Goal: Task Accomplishment & Management: Manage account settings

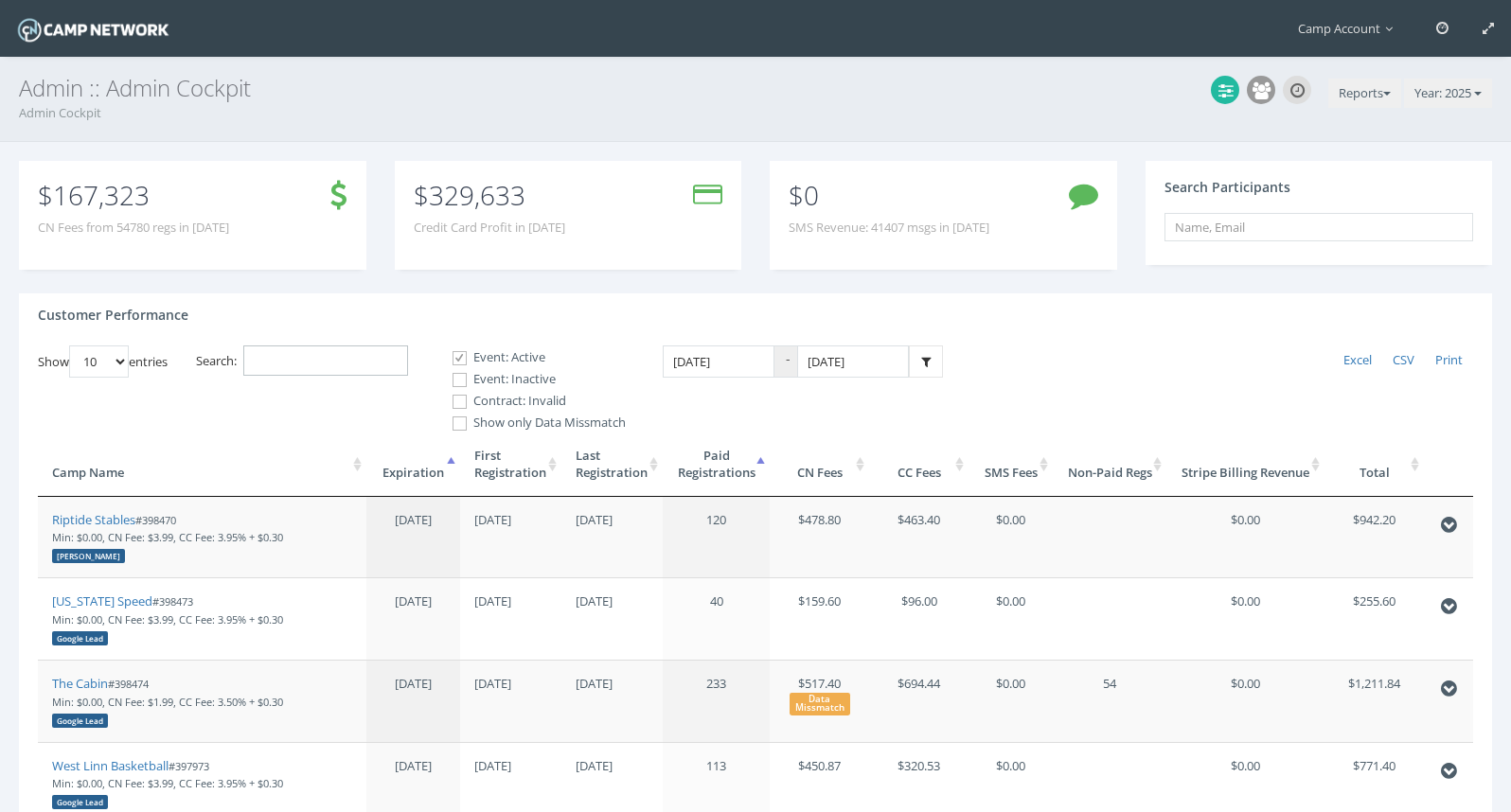
click at [371, 370] on input "Search:" at bounding box center [325, 361] width 165 height 31
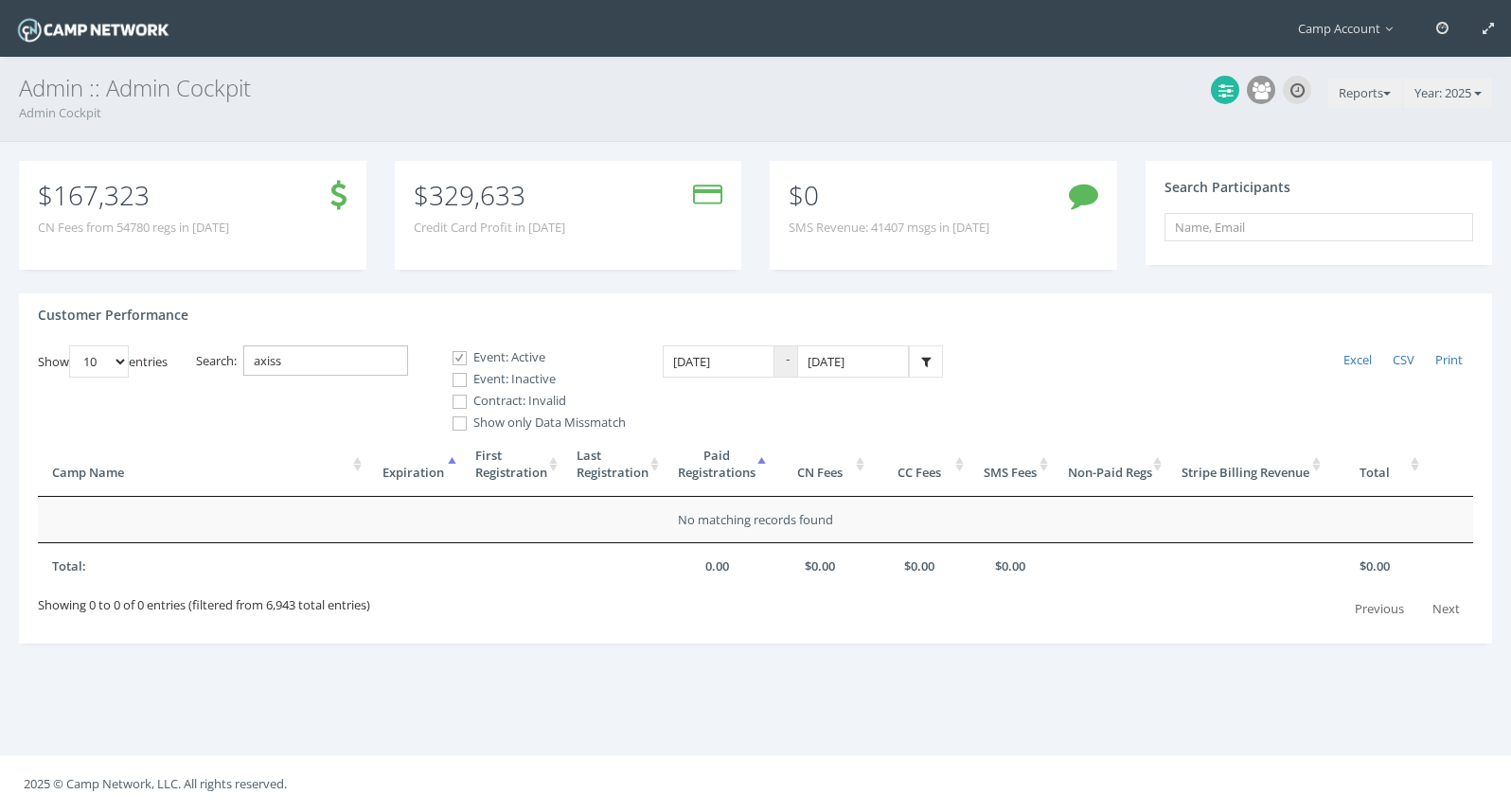
type input "axiss"
click at [498, 386] on label "Event: Inactive" at bounding box center [530, 379] width 189 height 19
click at [458, 386] on input "Event: Inactive" at bounding box center [449, 380] width 18 height 18
checkbox input "true"
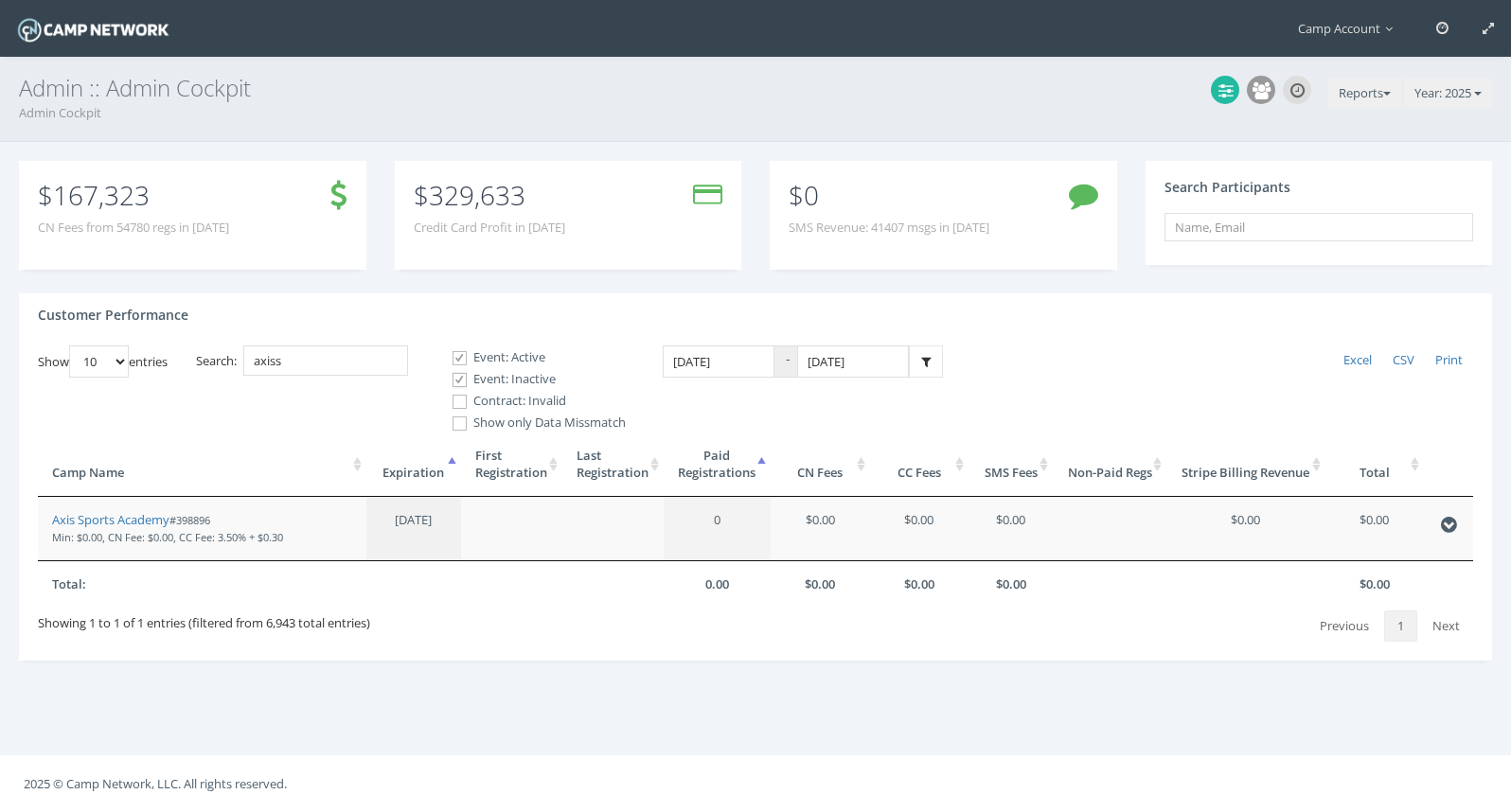
click at [491, 395] on label "Contract: Invalid" at bounding box center [530, 401] width 189 height 19
click at [458, 395] on input "Contract: Invalid" at bounding box center [449, 402] width 18 height 18
checkbox input "true"
click at [117, 522] on link "Axis Sports Academy" at bounding box center [110, 519] width 117 height 17
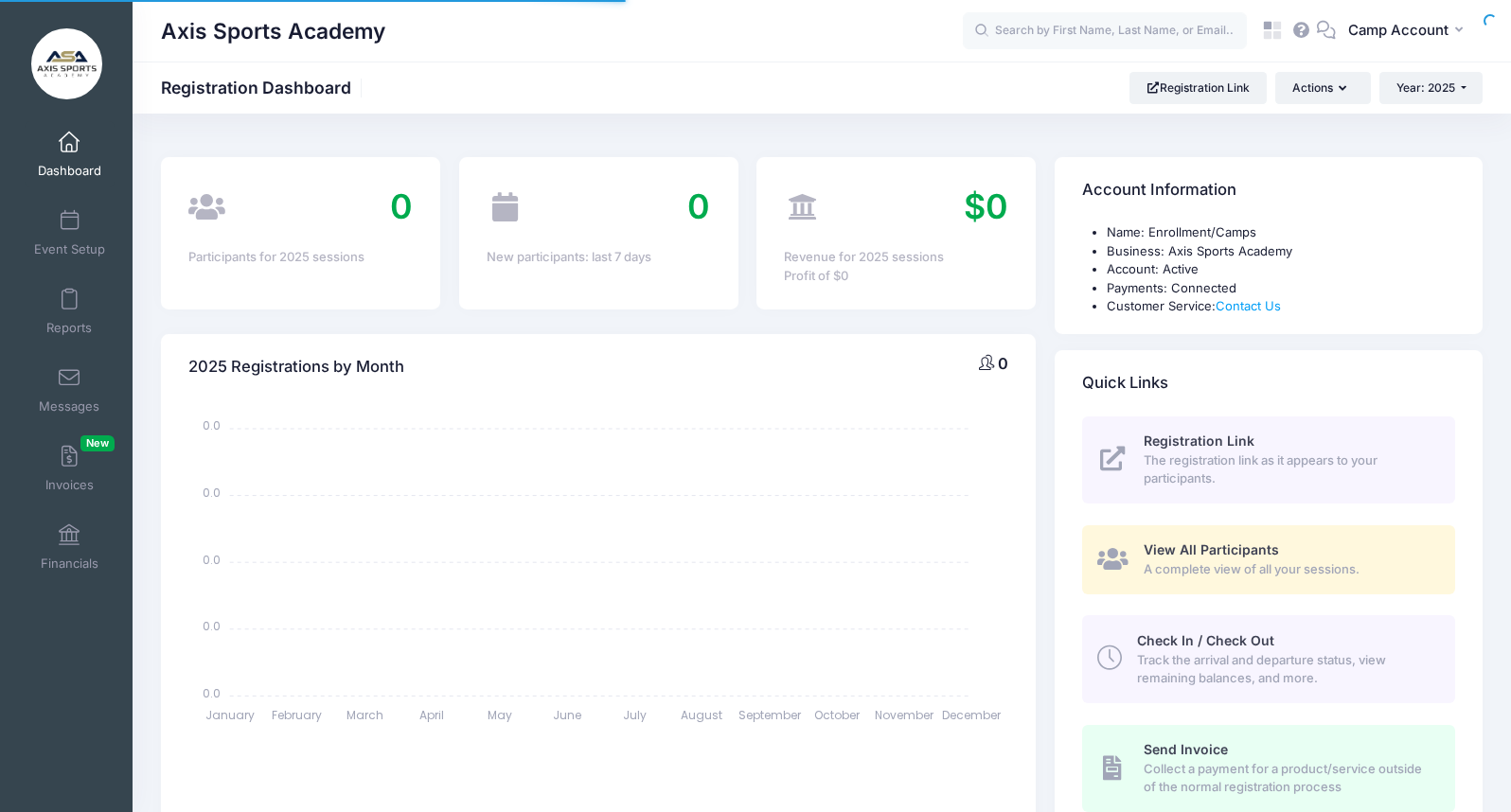
select select
click at [80, 243] on span "Event Setup" at bounding box center [69, 249] width 71 height 16
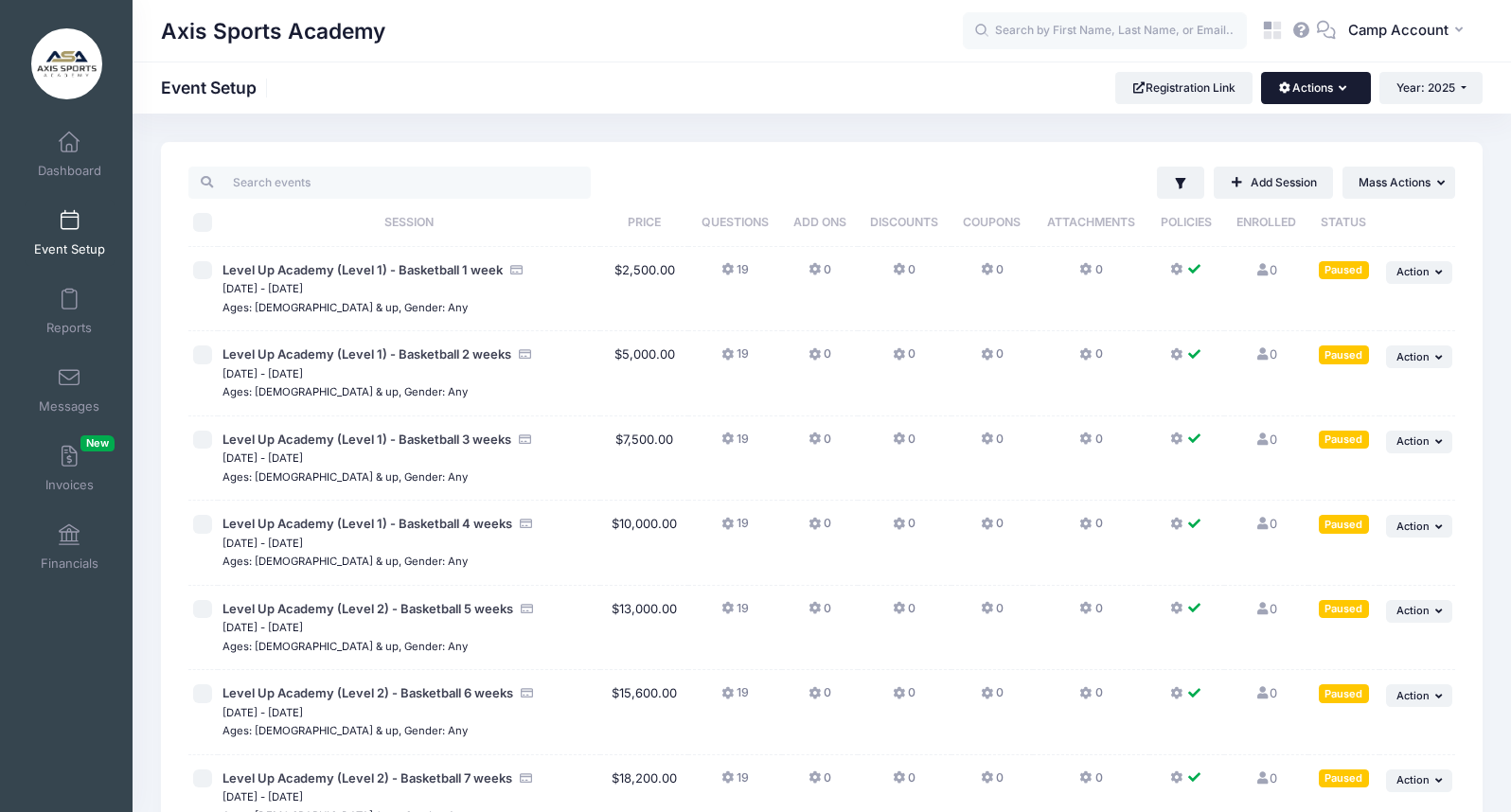
click at [1332, 98] on button "Actions" at bounding box center [1315, 88] width 109 height 32
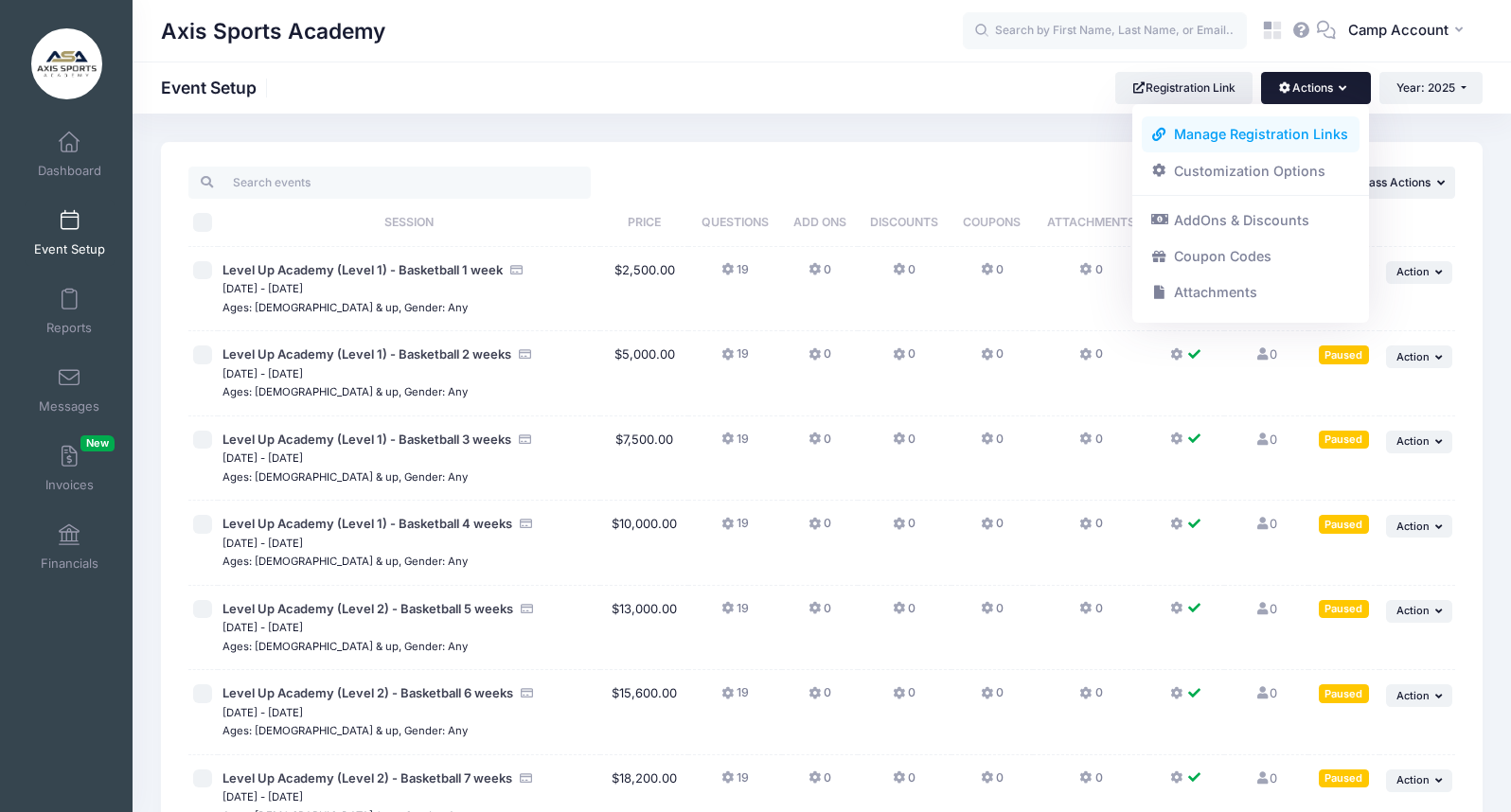
click at [1279, 135] on link "Manage Registration Links" at bounding box center [1251, 134] width 219 height 36
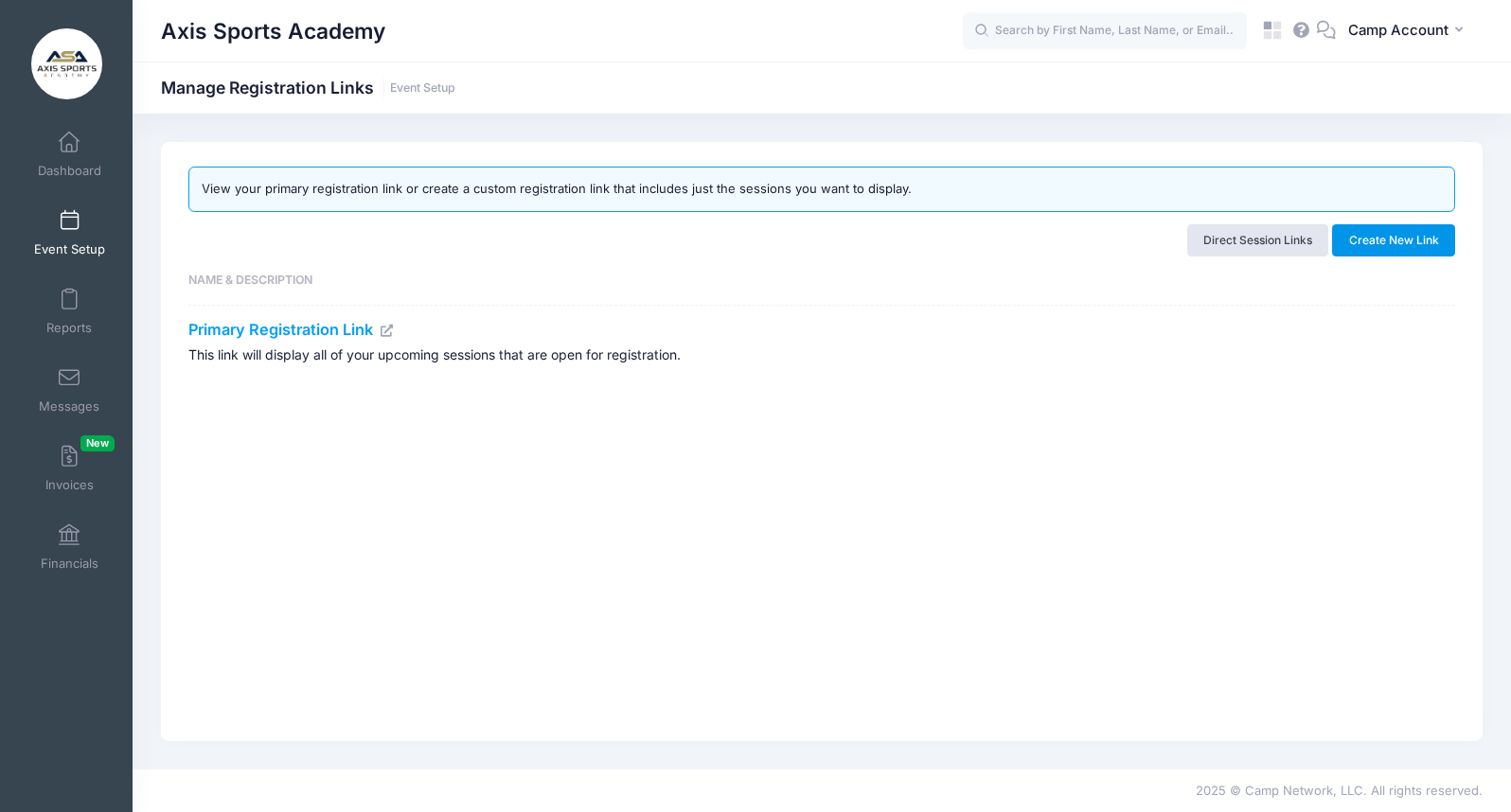
click at [1357, 242] on button "Create New Link" at bounding box center [1393, 240] width 123 height 32
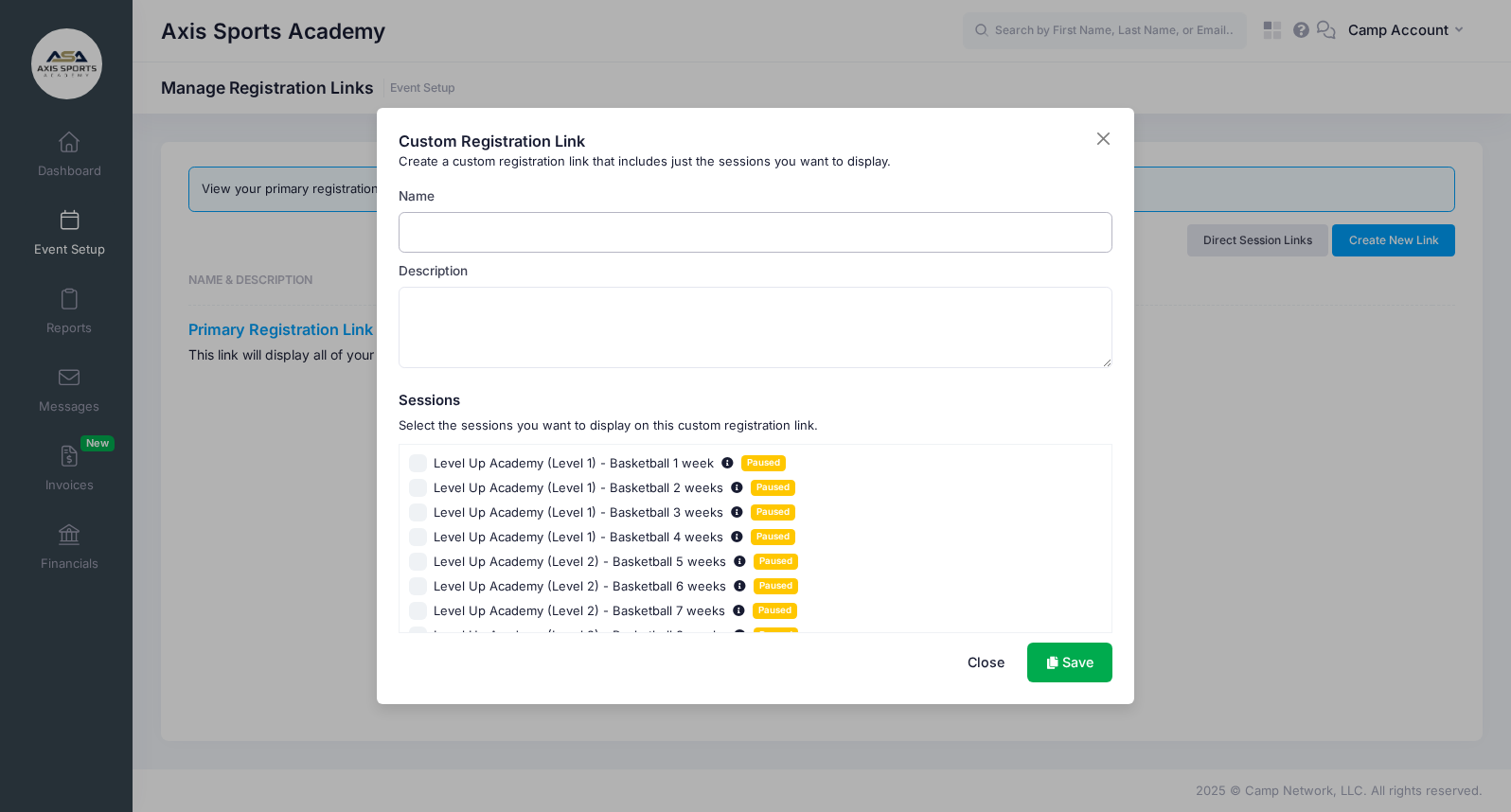
click at [686, 222] on input "Name" at bounding box center [756, 232] width 715 height 41
type input "Basketball Offerings"
click at [422, 465] on input "Level Up Academy (Level 1) - Basketball 1 week Paused" at bounding box center [418, 463] width 19 height 19
checkbox input "true"
click at [418, 492] on input "Level Up Academy (Level 1) - Basketball 2 weeks Paused" at bounding box center [418, 488] width 19 height 19
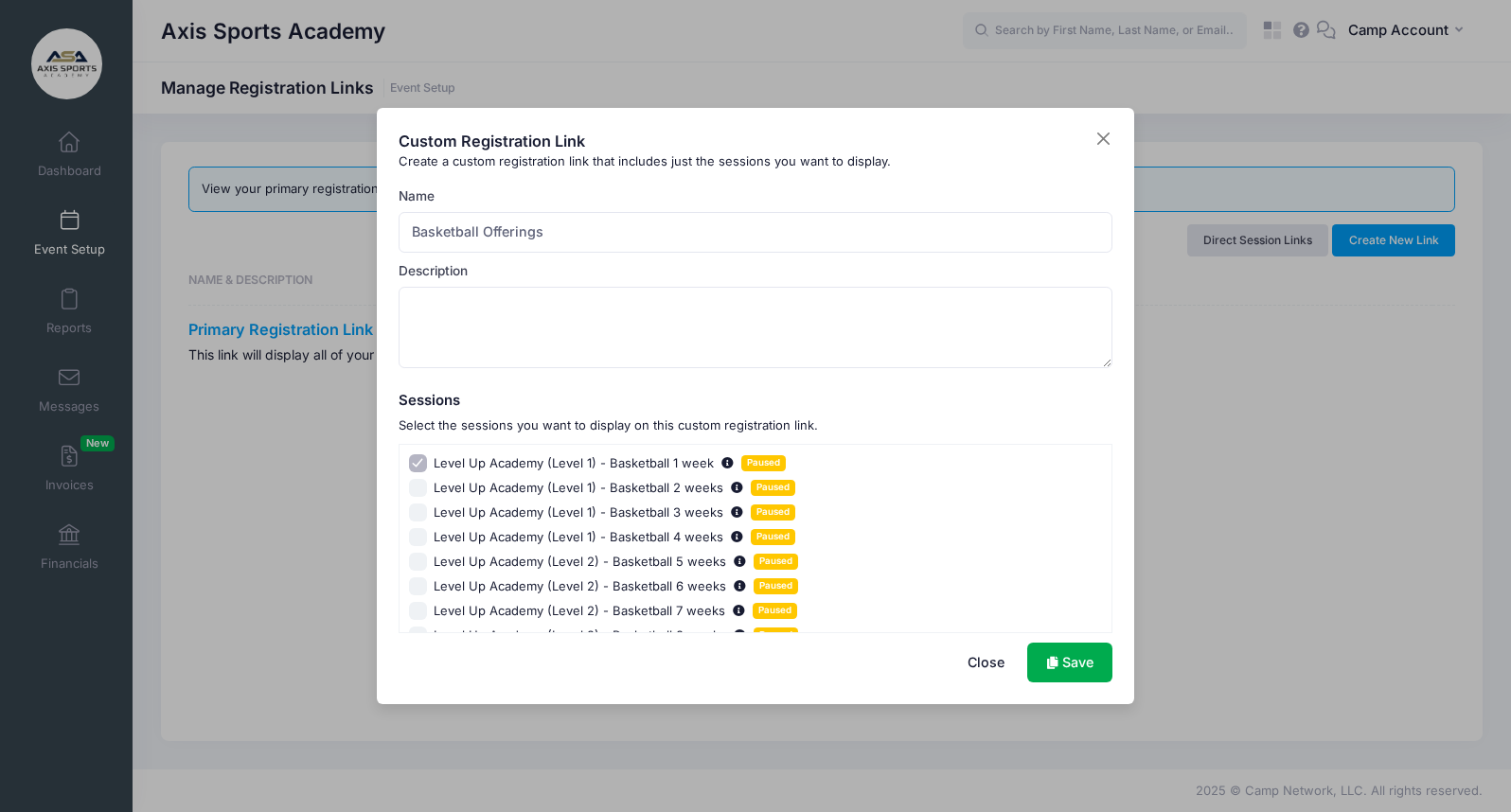
checkbox input "true"
click at [418, 520] on input "Level Up Academy (Level 1) - Basketball 3 weeks Paused" at bounding box center [418, 513] width 19 height 19
checkbox input "true"
click at [419, 543] on input "Level Up Academy (Level 1) - Basketball 4 weeks Paused" at bounding box center [418, 537] width 19 height 19
checkbox input "true"
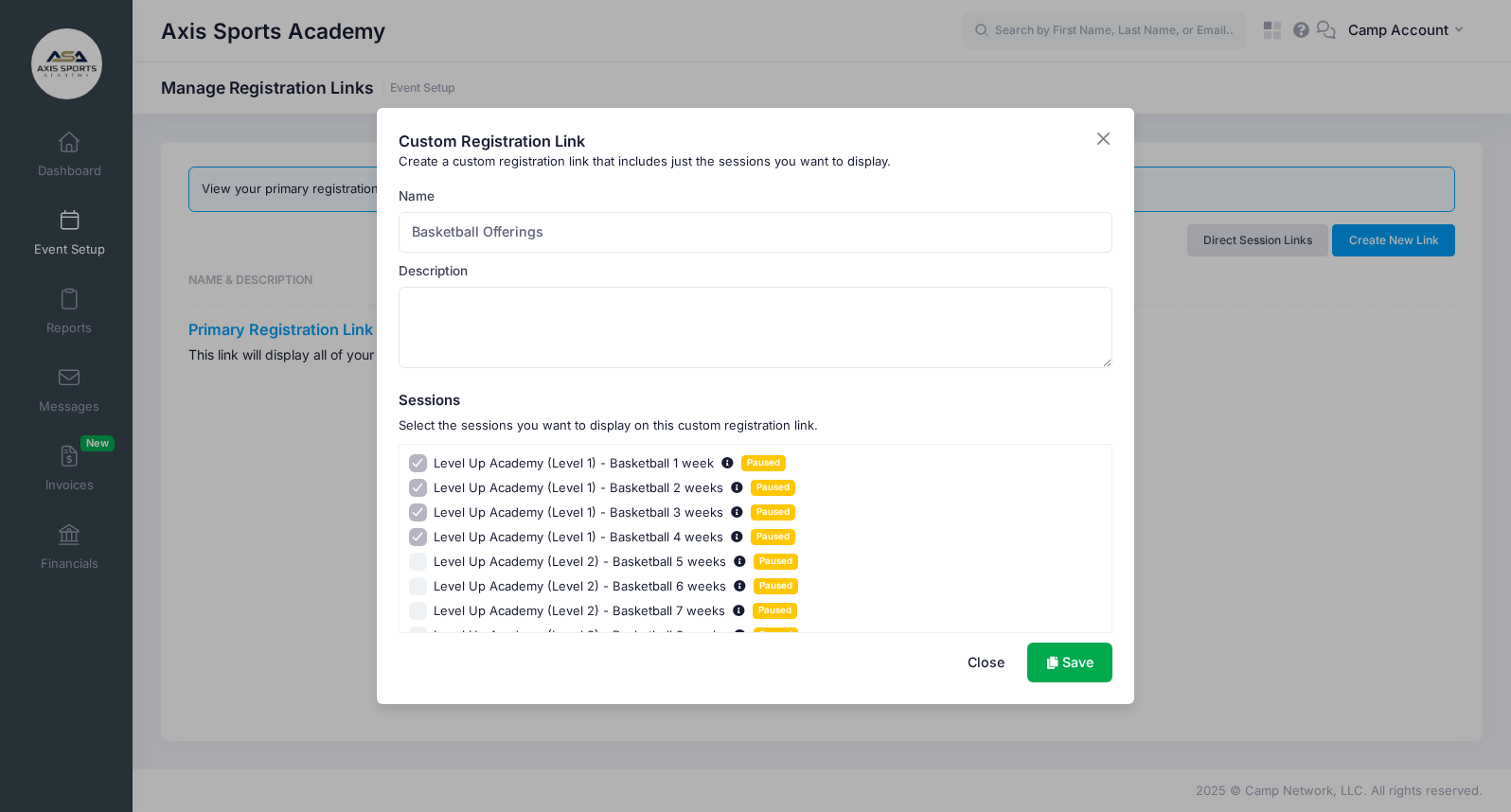
click at [418, 570] on input "Level Up Academy (Level 2) - Basketball 5 weeks Paused" at bounding box center [418, 562] width 19 height 19
checkbox input "true"
click at [418, 588] on input "Level Up Academy (Level 2) - Basketball 6 weeks Paused" at bounding box center [418, 586] width 19 height 19
checkbox input "true"
click at [418, 608] on input "Level Up Academy (Level 2) - Basketball 7 weeks Paused" at bounding box center [418, 611] width 19 height 19
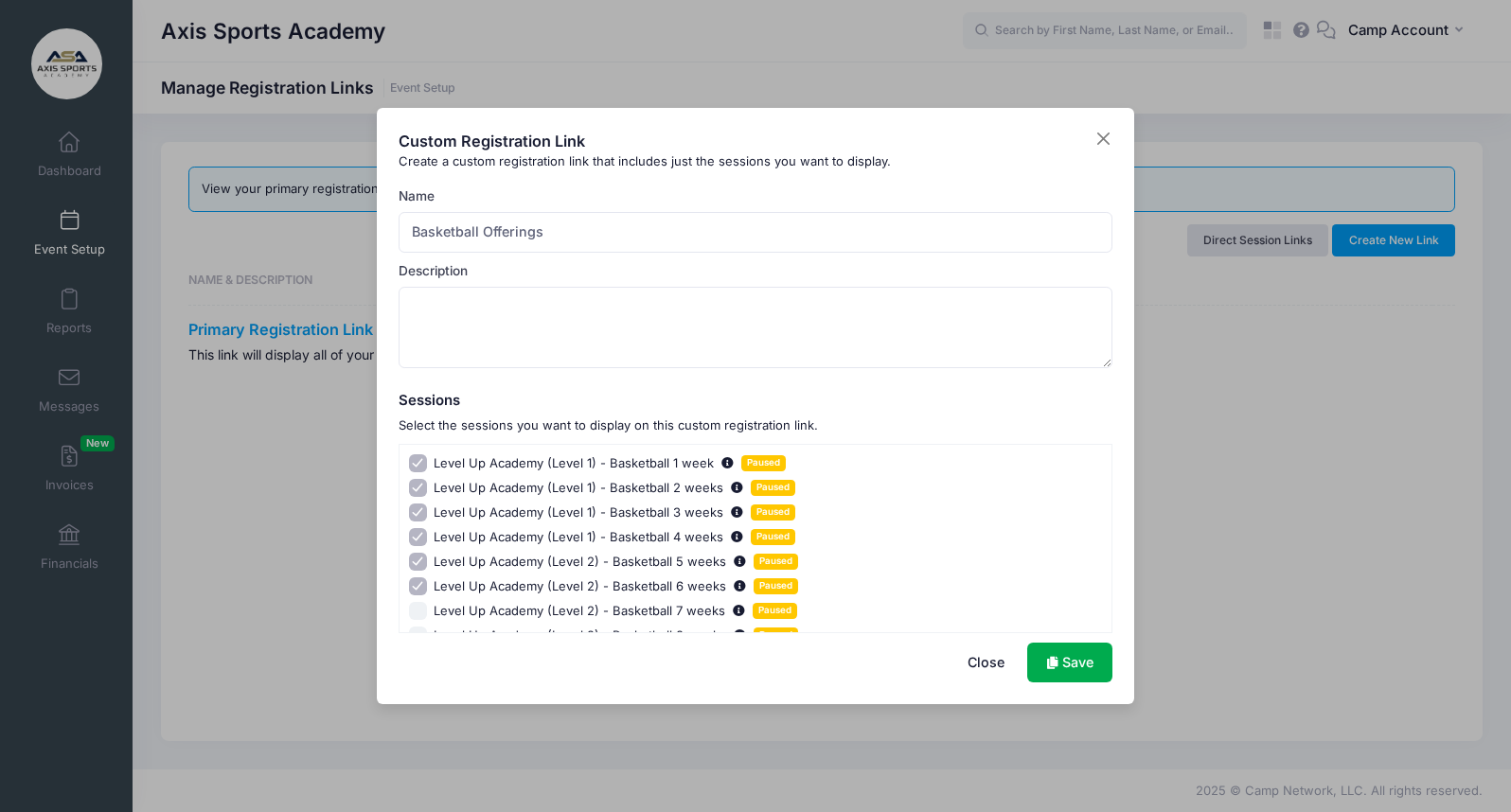
checkbox input "true"
click at [1099, 128] on div "Custom Registration Link Create a custom registration link that includes just t…" at bounding box center [755, 406] width 757 height 596
click at [1095, 140] on button "Close" at bounding box center [1103, 139] width 19 height 19
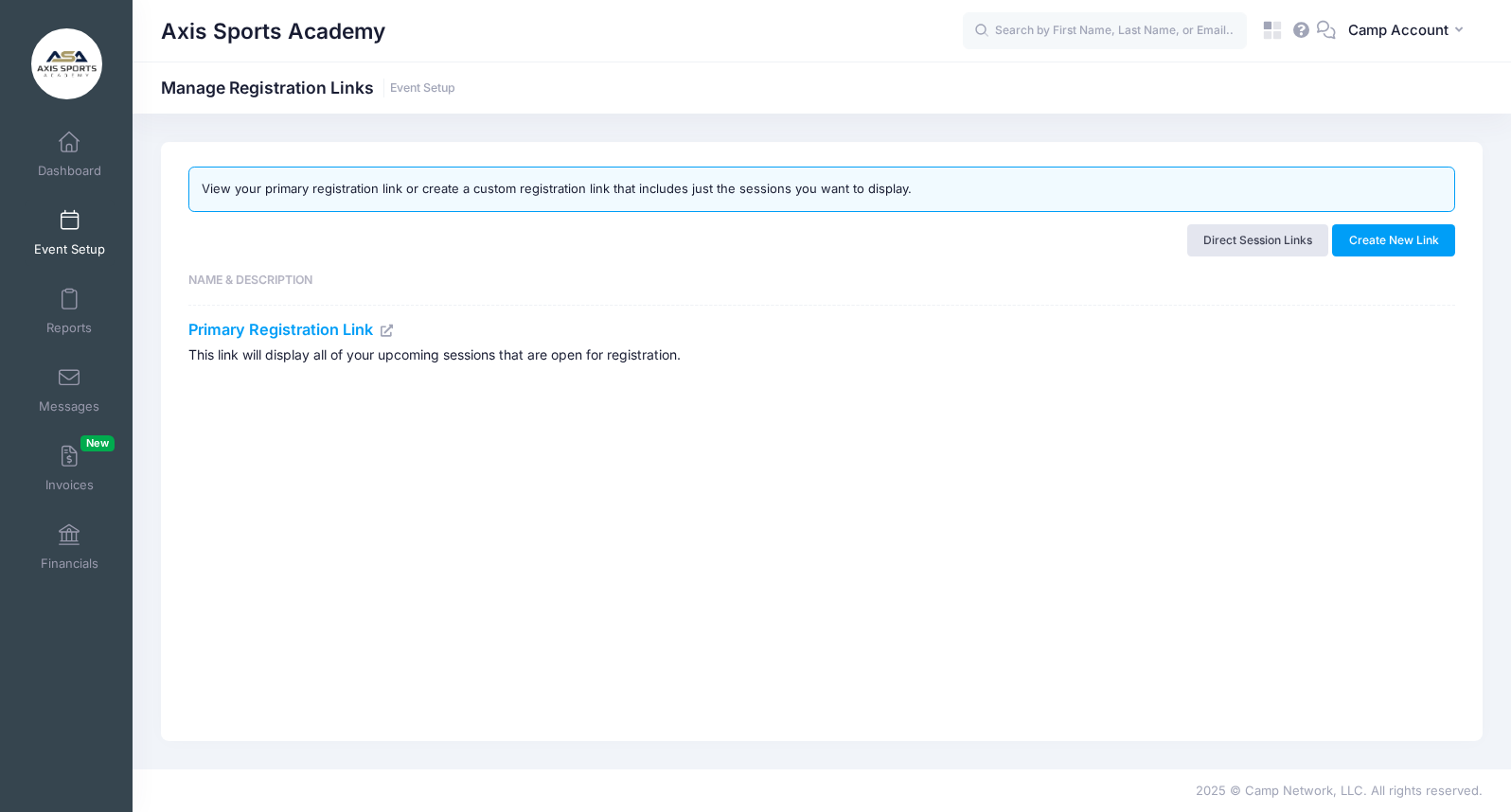
click at [69, 219] on span at bounding box center [69, 221] width 0 height 21
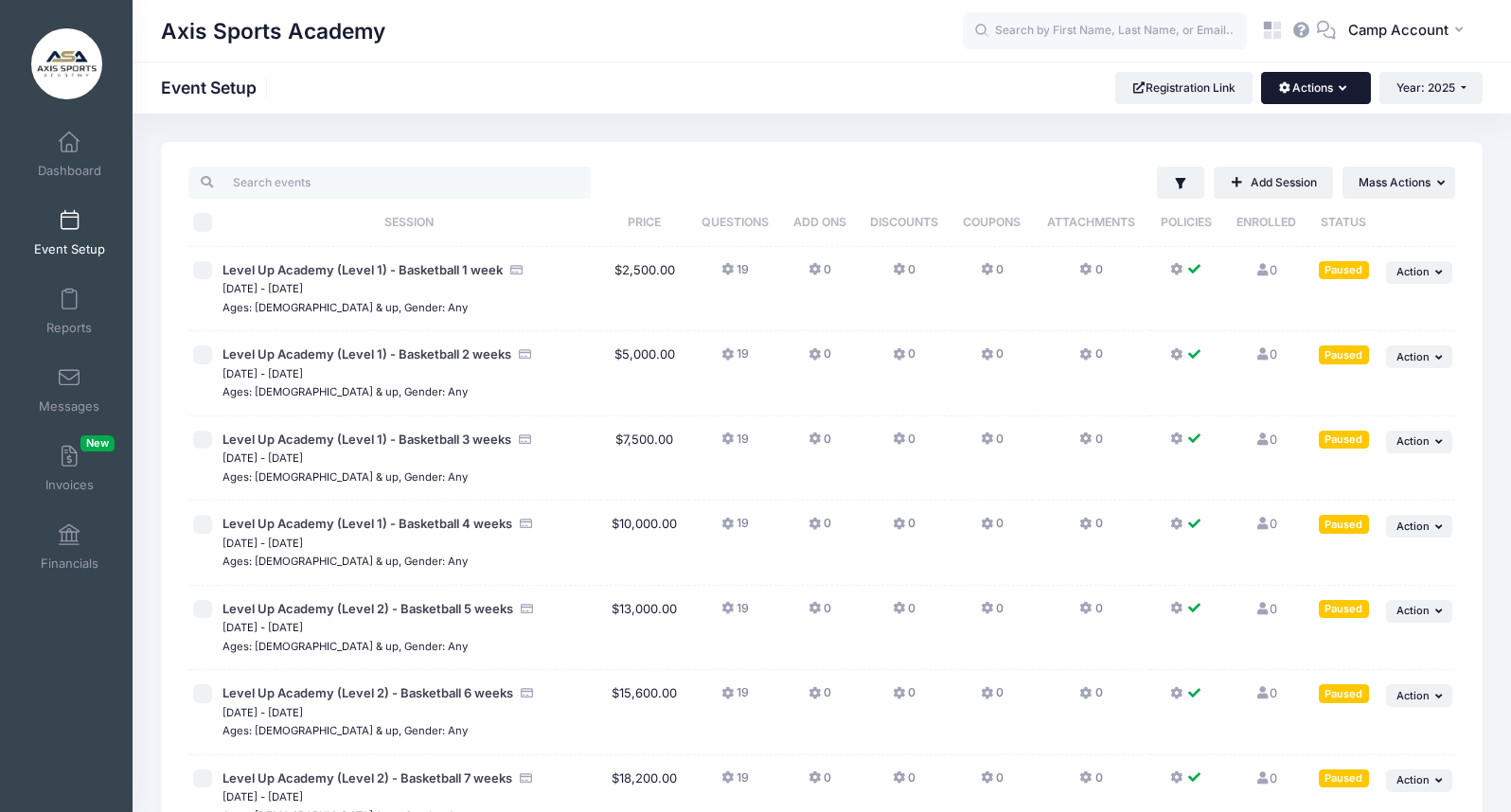
click at [1347, 84] on button "Actions" at bounding box center [1315, 88] width 109 height 32
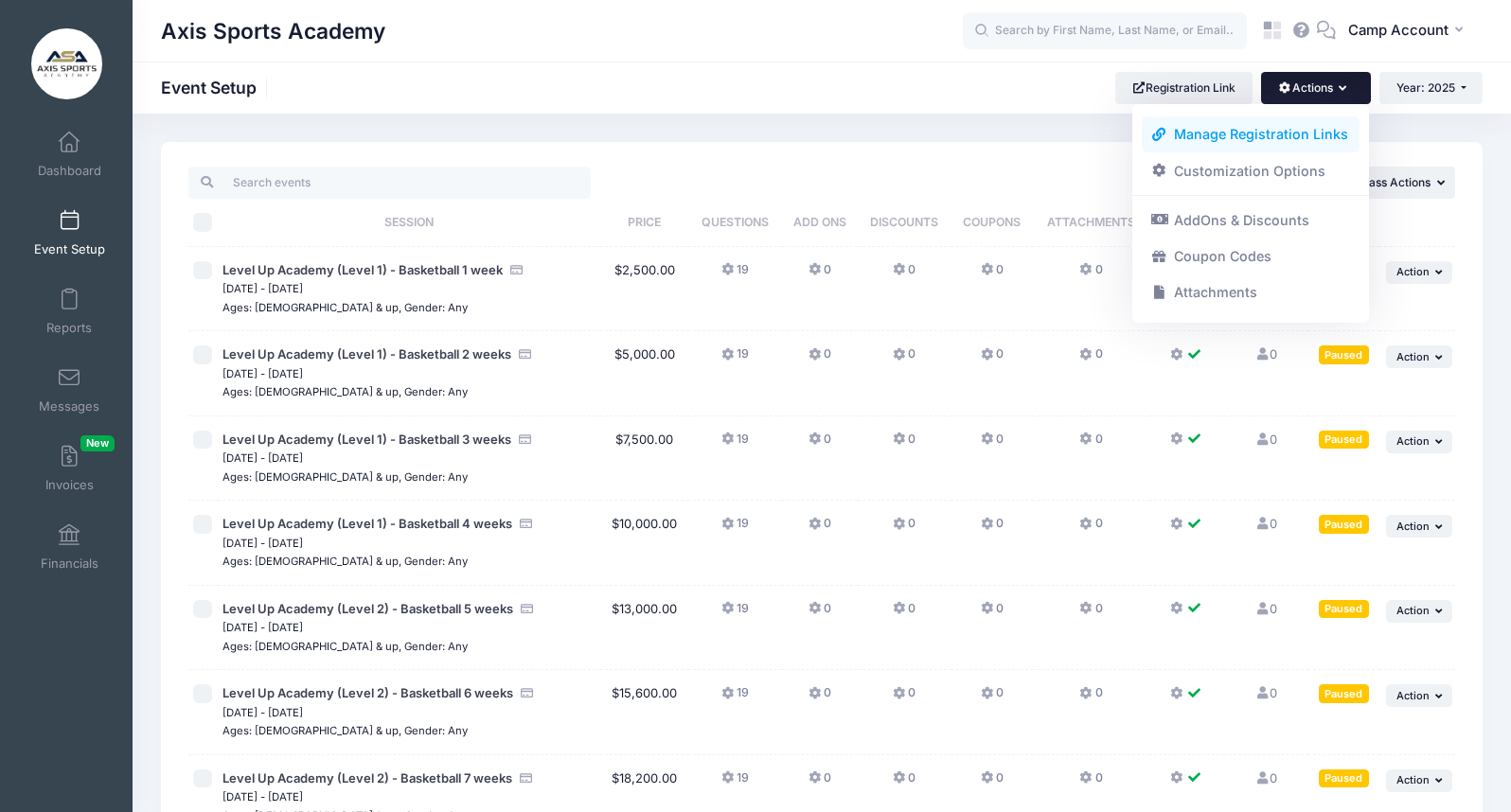
click at [1265, 141] on link "Manage Registration Links" at bounding box center [1251, 134] width 219 height 36
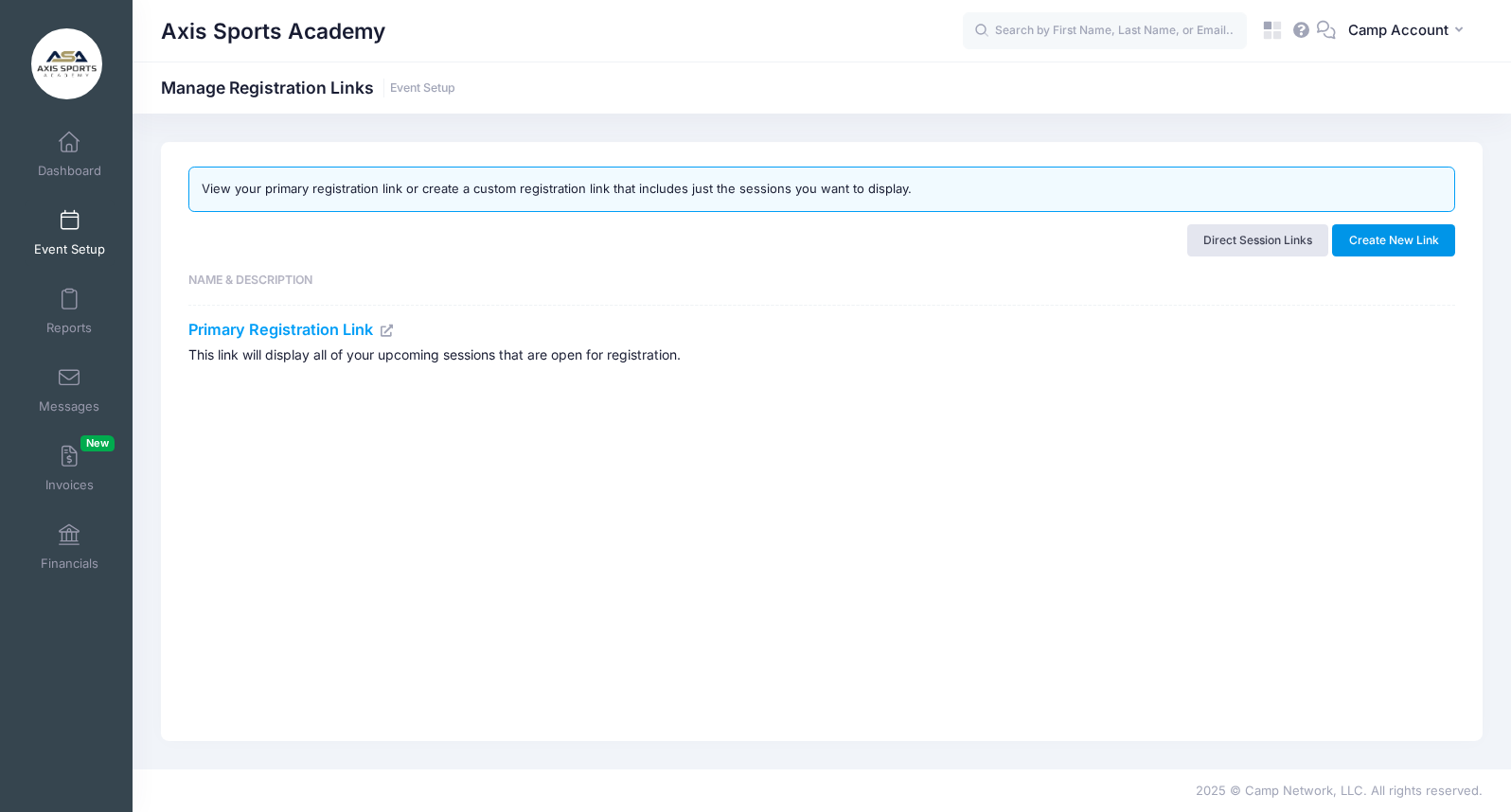
click at [1374, 240] on button "Create New Link" at bounding box center [1393, 240] width 123 height 32
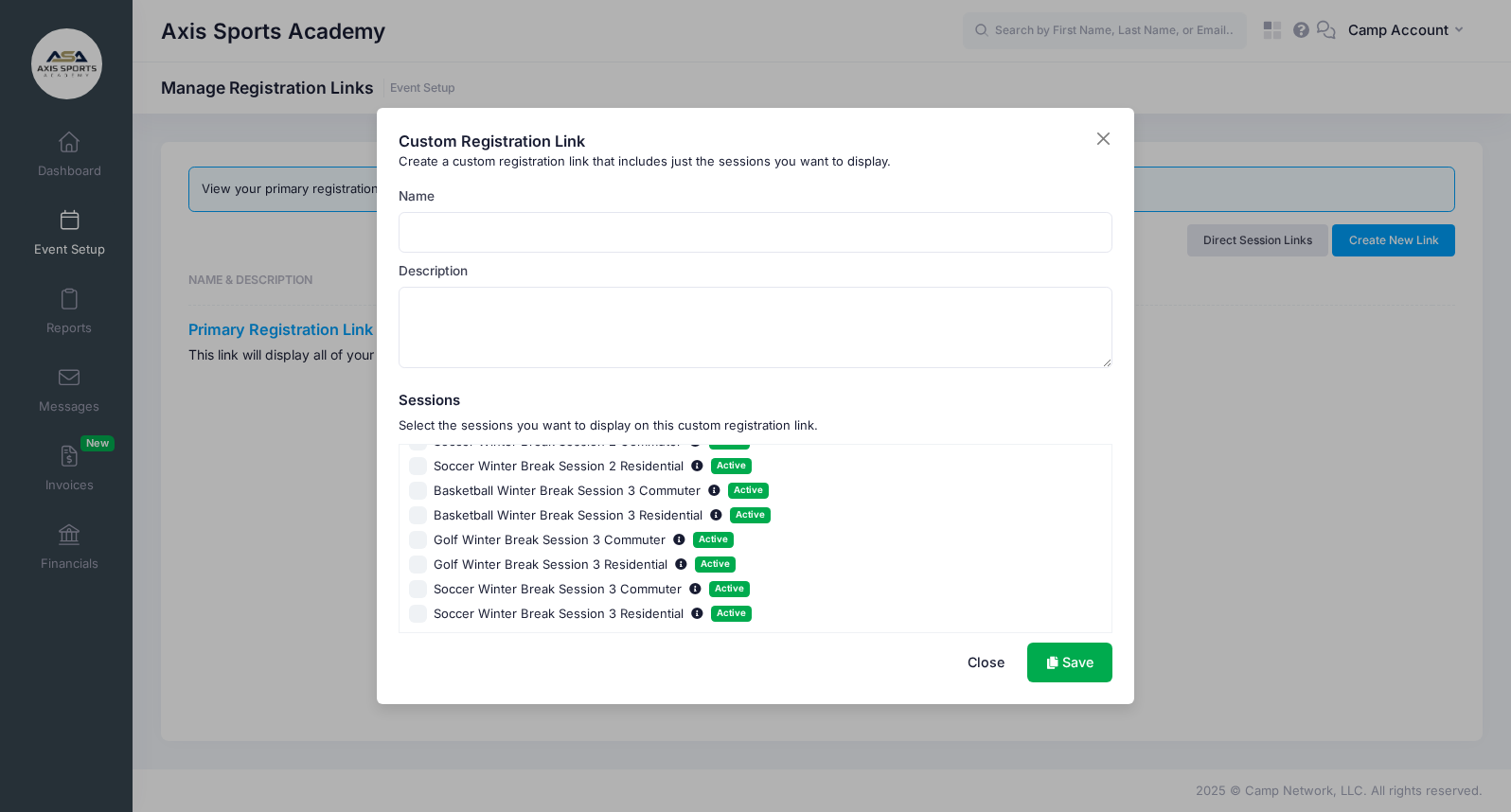
scroll to position [649, 0]
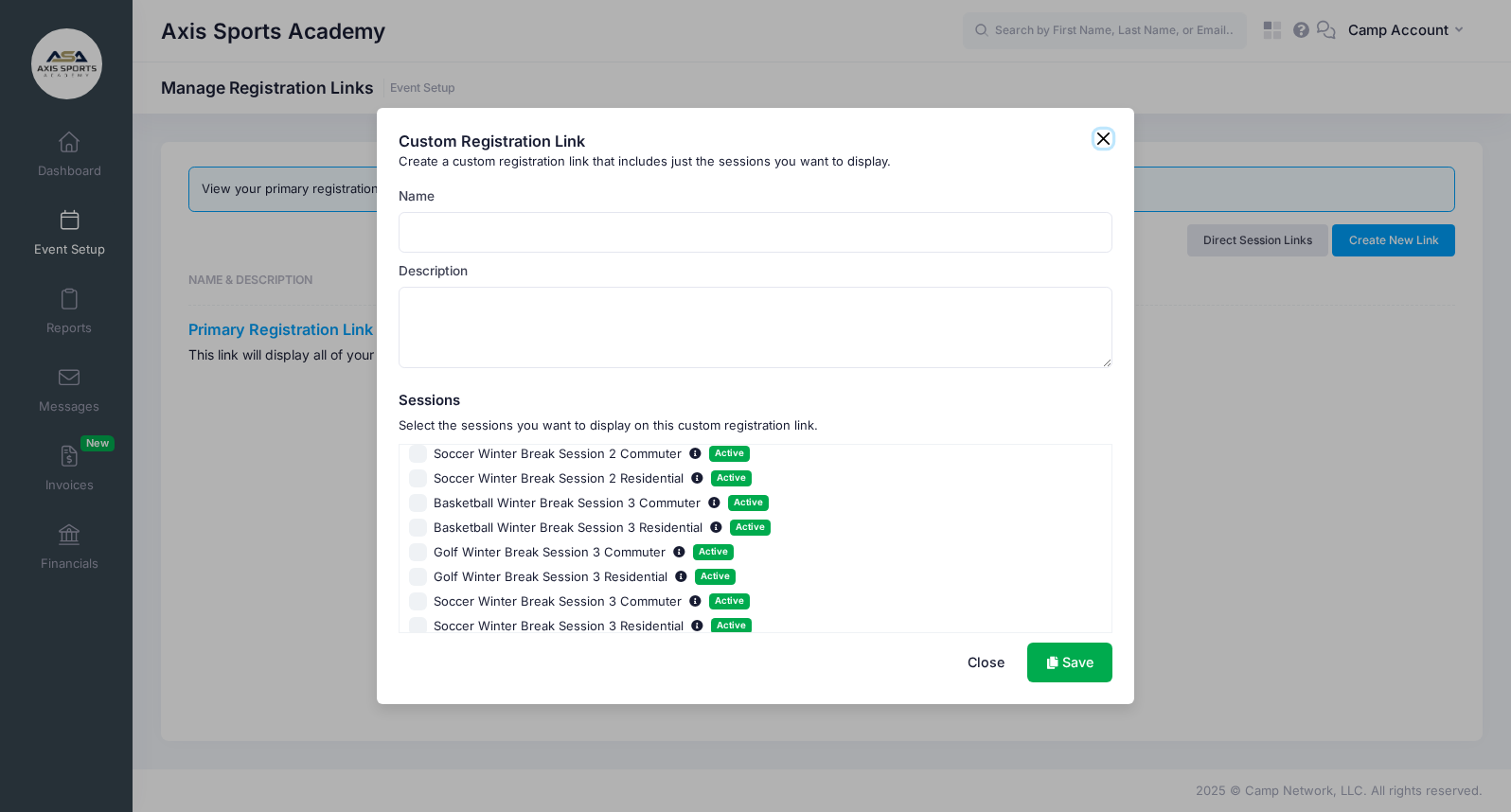
click at [1103, 146] on button "Close" at bounding box center [1103, 139] width 19 height 19
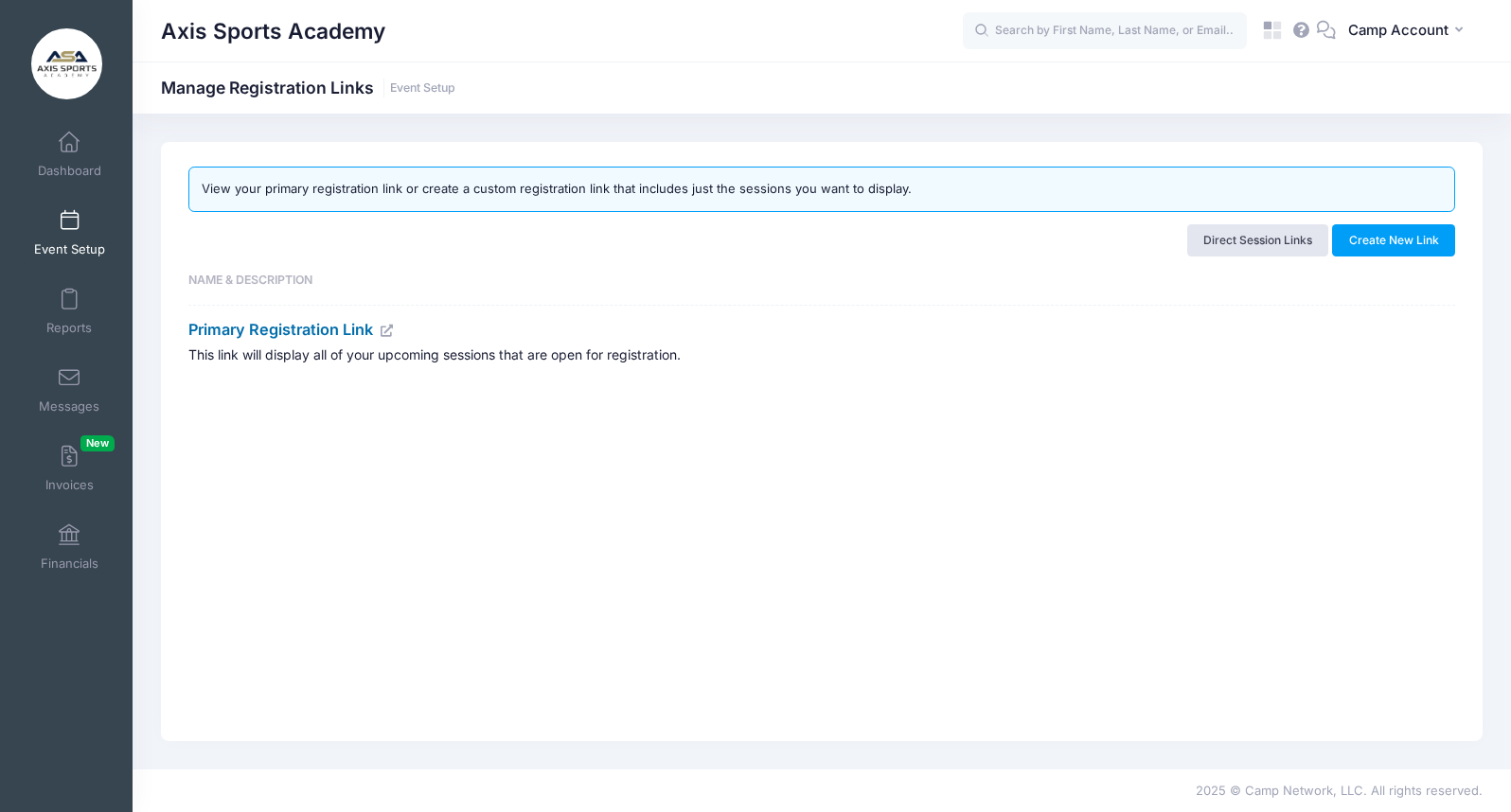
click at [371, 334] on link "Primary Registration Link" at bounding box center [291, 329] width 206 height 19
click at [79, 217] on link "Event Setup" at bounding box center [70, 233] width 90 height 66
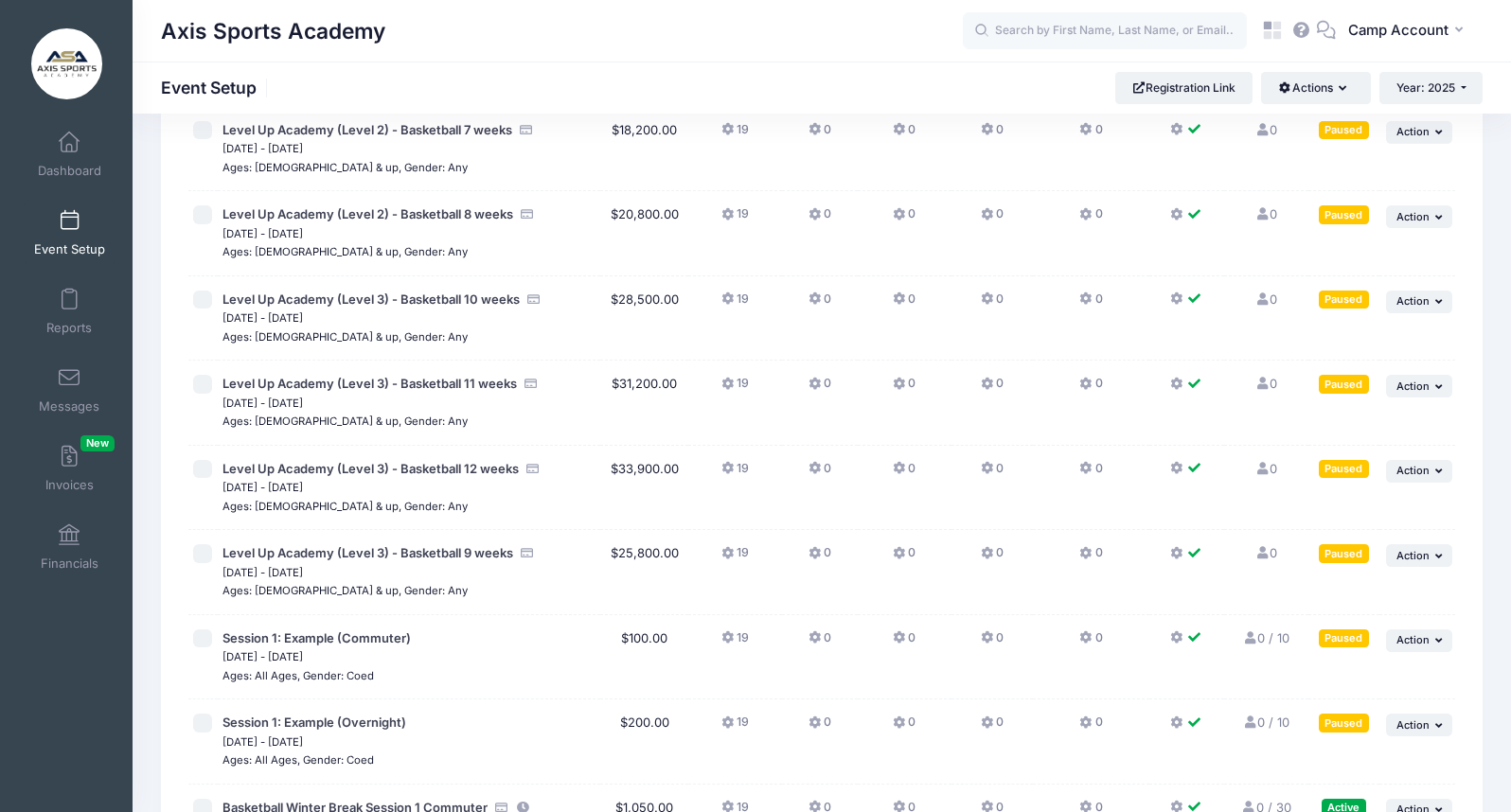
scroll to position [654, 0]
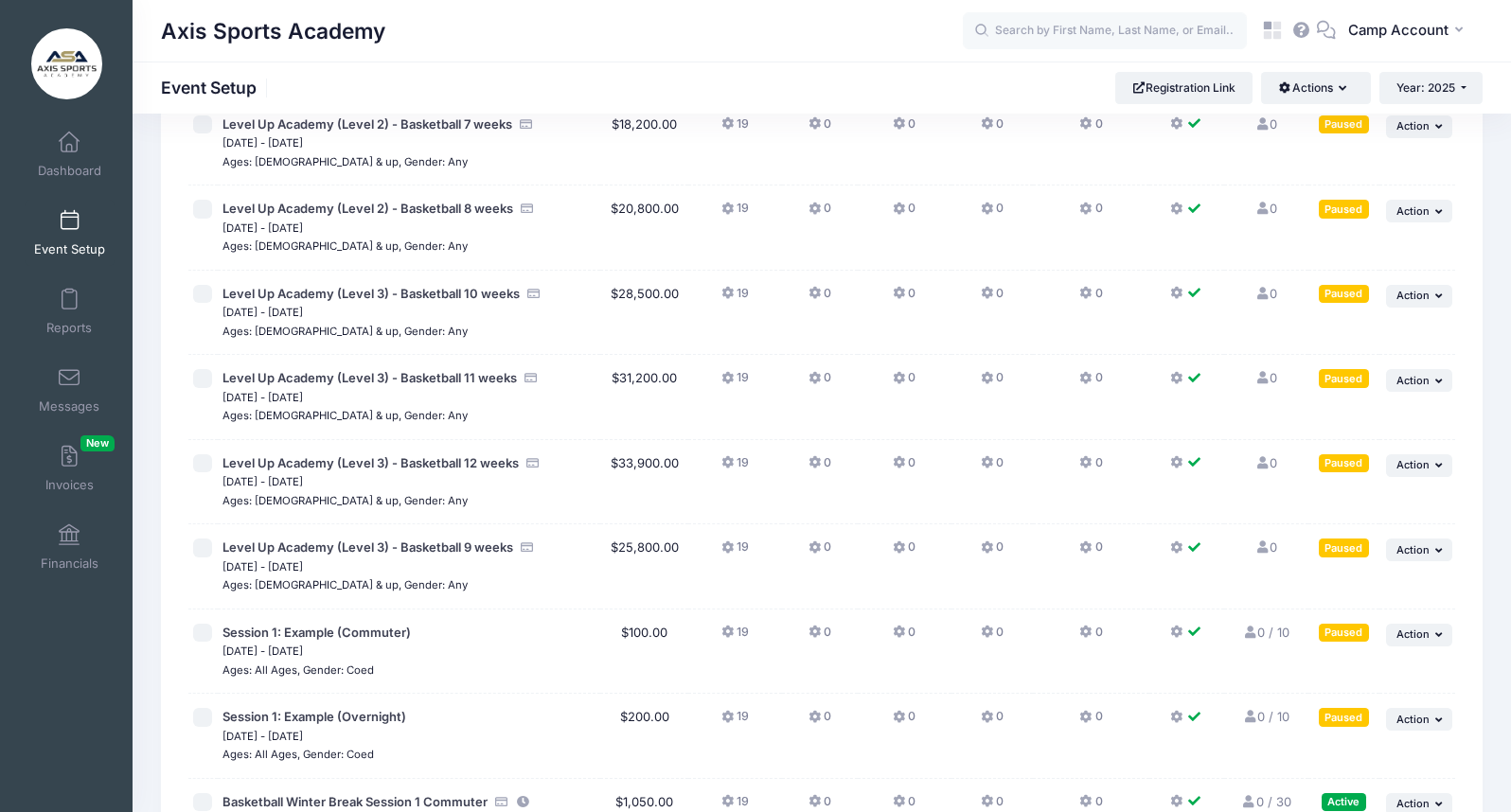
click at [831, 630] on button "0" at bounding box center [819, 637] width 23 height 27
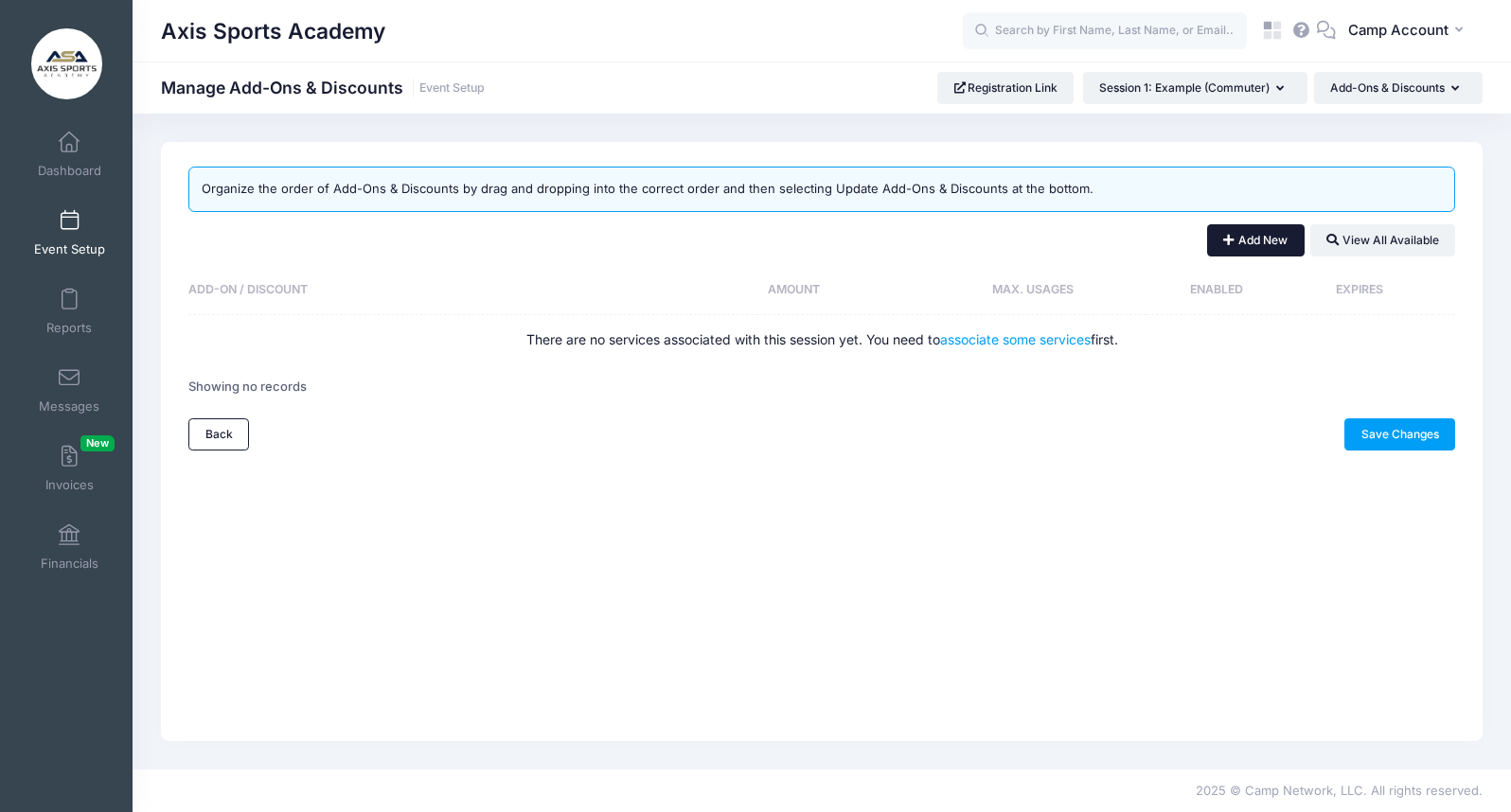
click at [1218, 255] on button "Add New" at bounding box center [1256, 240] width 98 height 32
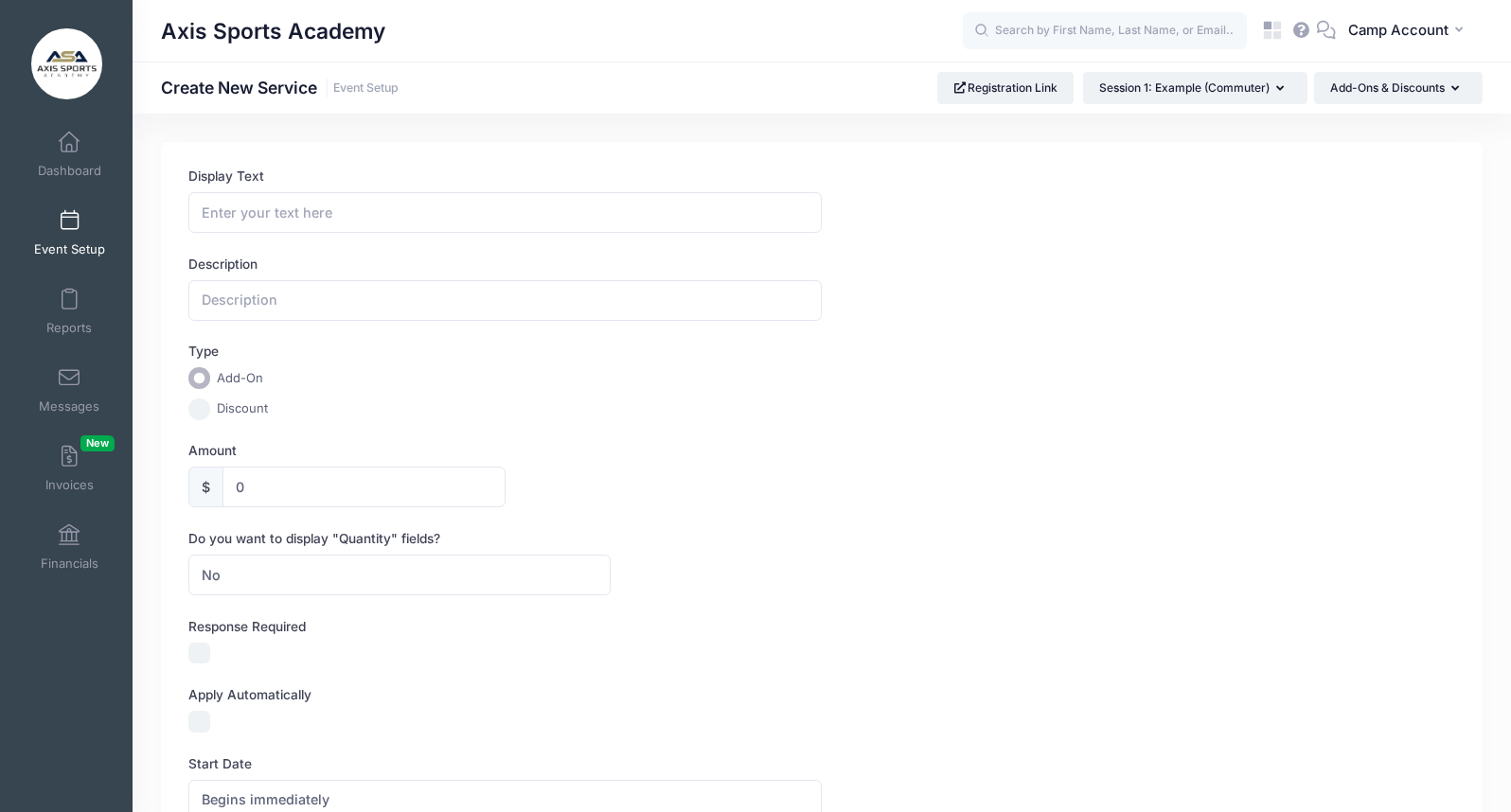
click at [98, 232] on link "Event Setup" at bounding box center [70, 233] width 90 height 66
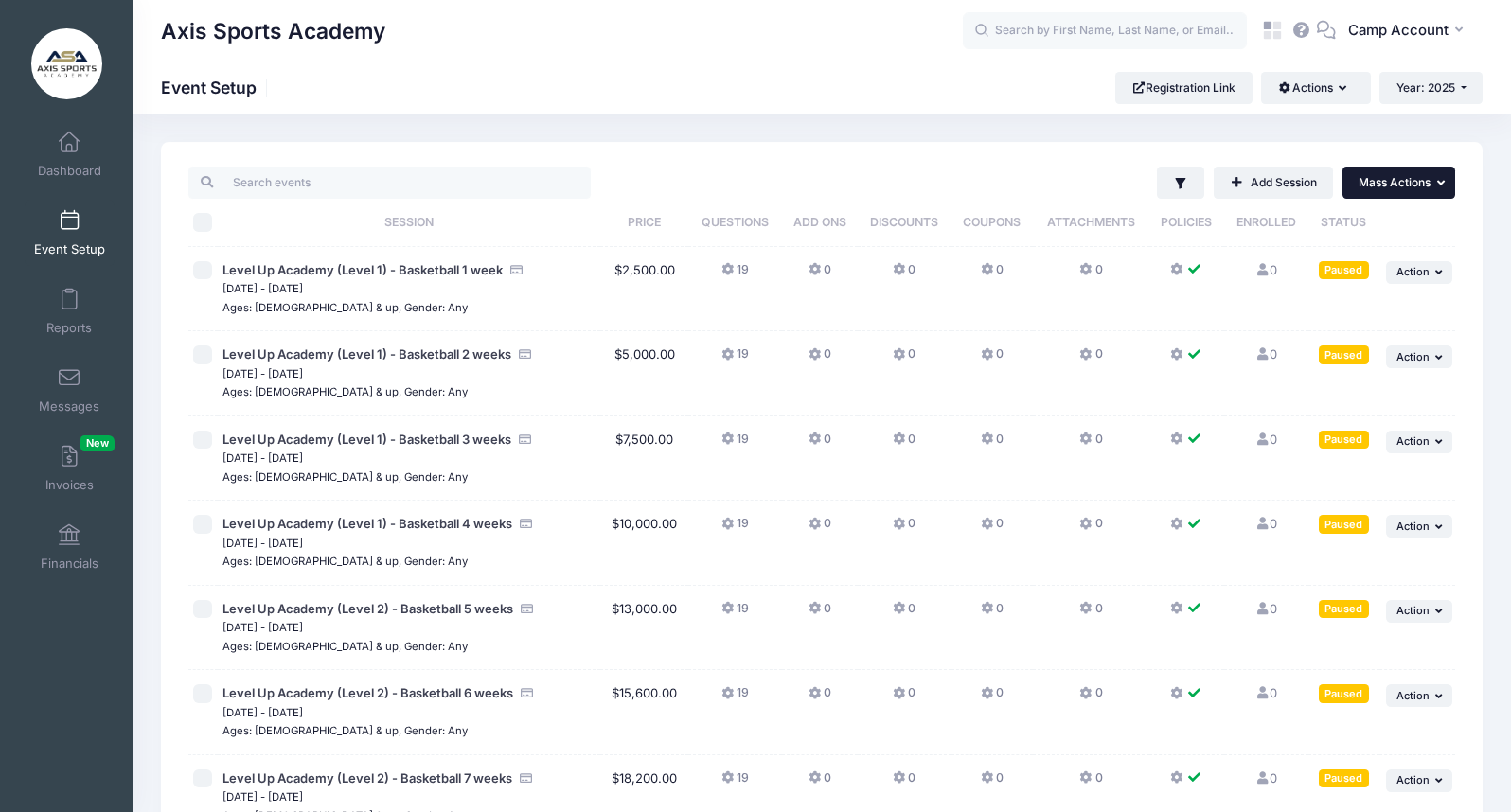
click at [1387, 184] on span "Mass Actions" at bounding box center [1395, 182] width 72 height 14
click at [1322, 102] on button "Actions" at bounding box center [1315, 88] width 109 height 32
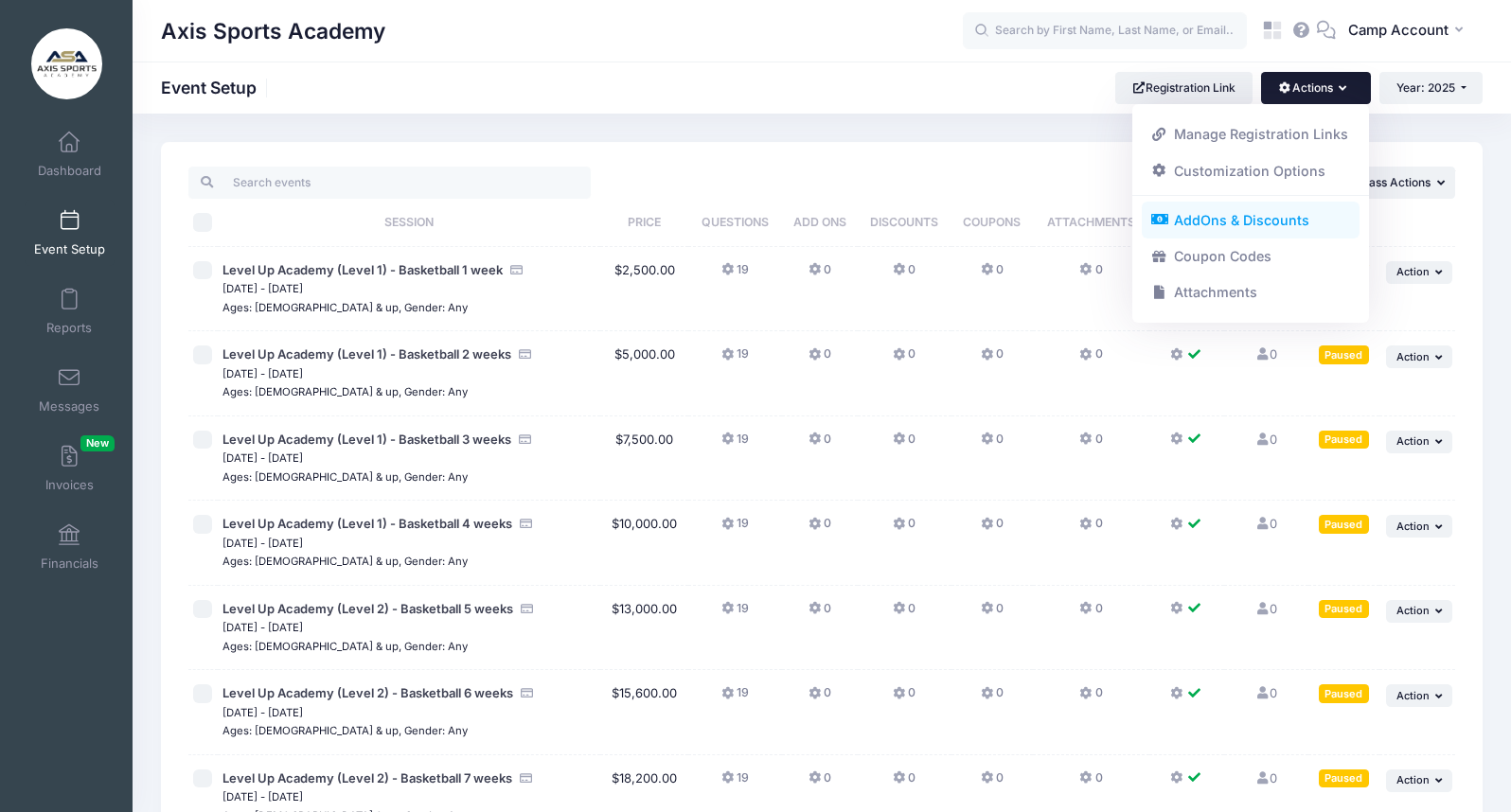
click at [1246, 221] on link "AddOns & Discounts" at bounding box center [1251, 221] width 219 height 36
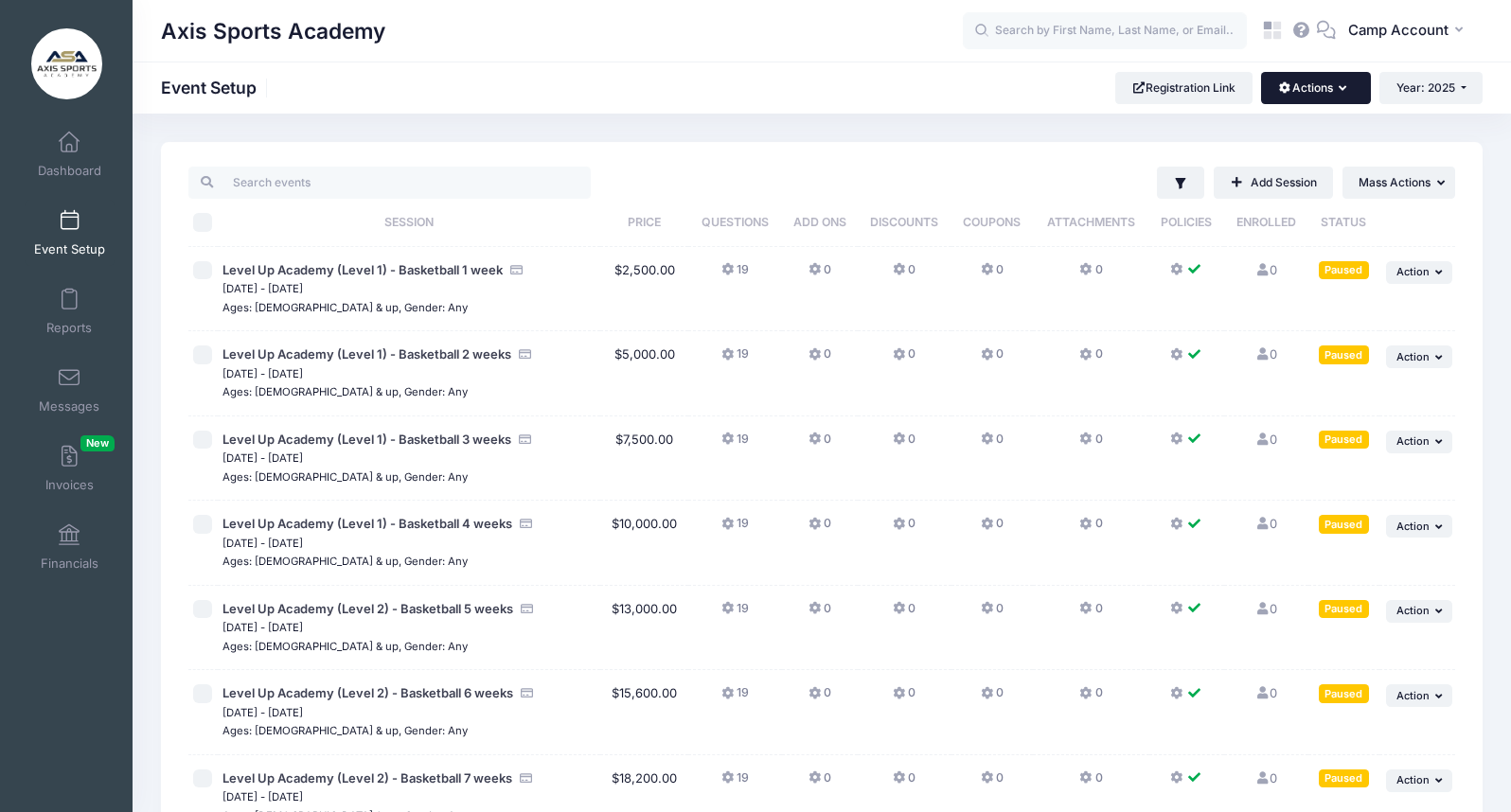
click at [1349, 87] on button "Actions" at bounding box center [1315, 88] width 109 height 32
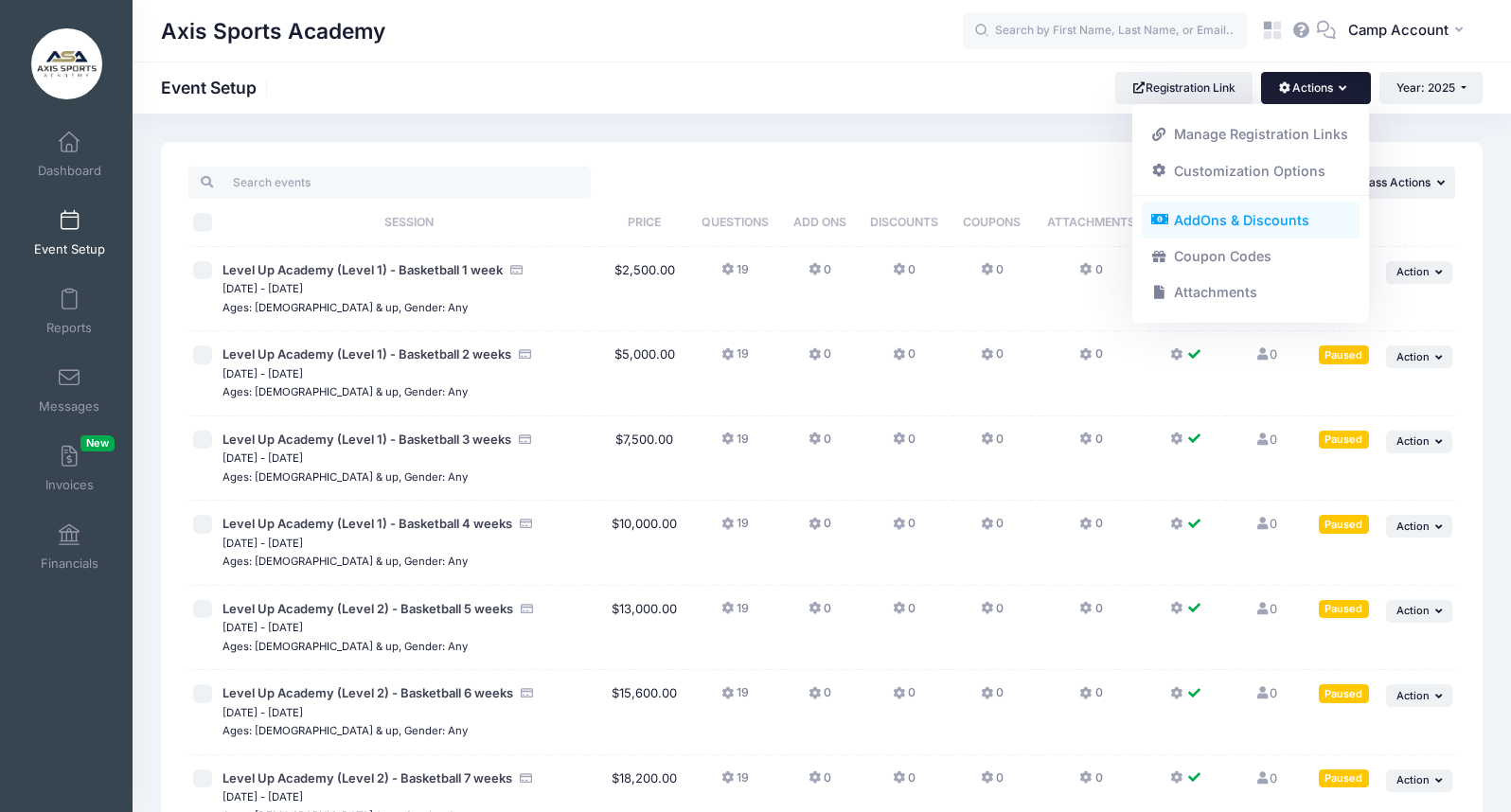
click at [1246, 223] on link "AddOns & Discounts" at bounding box center [1251, 221] width 219 height 36
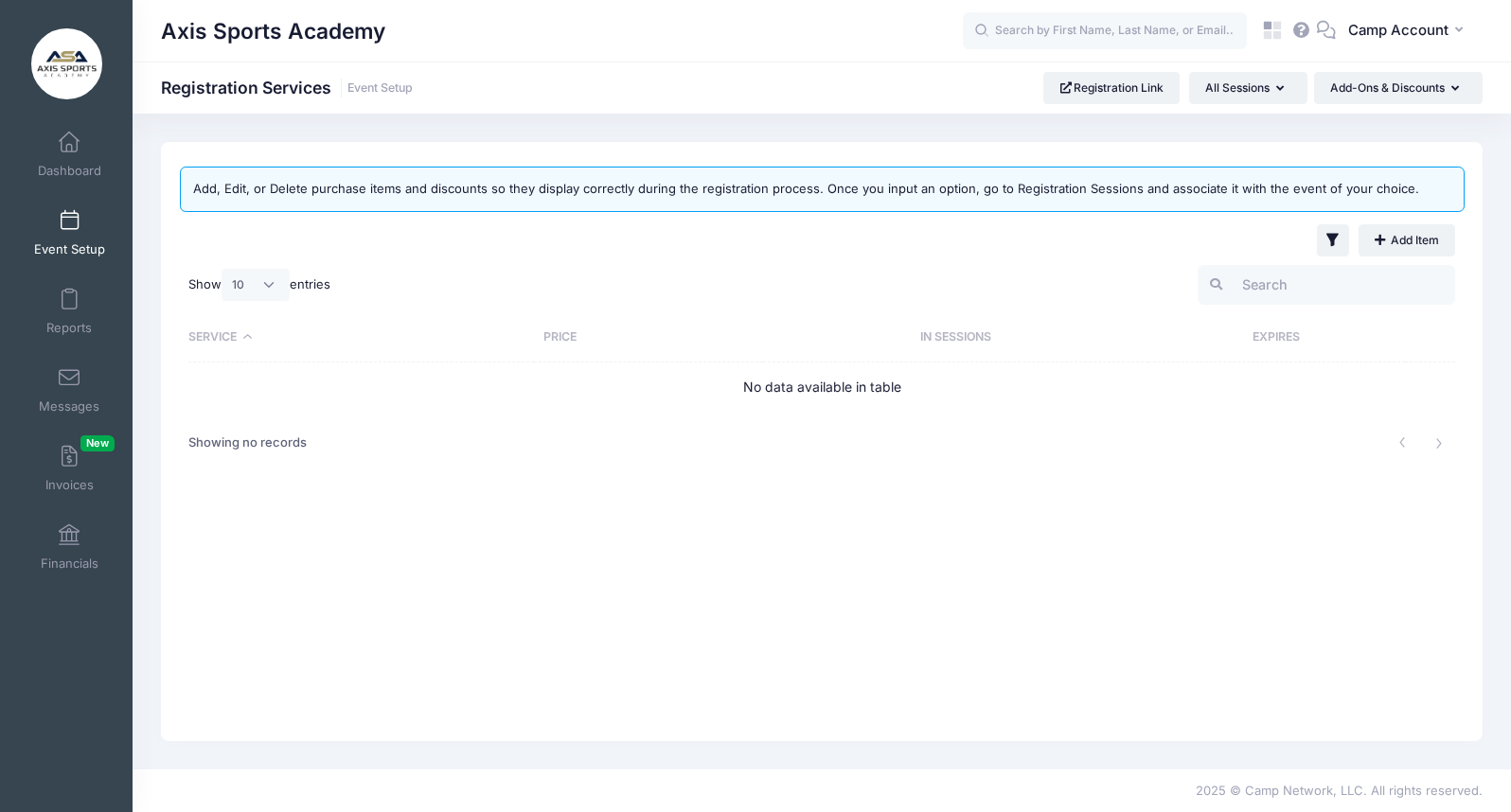
click at [94, 241] on span "Event Setup" at bounding box center [69, 249] width 71 height 16
